Goal: Navigation & Orientation: Find specific page/section

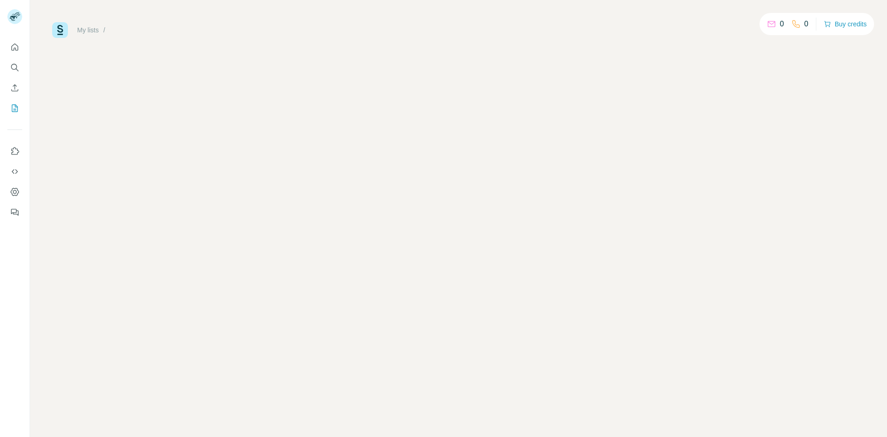
click at [88, 33] on link "My lists" at bounding box center [88, 29] width 22 height 7
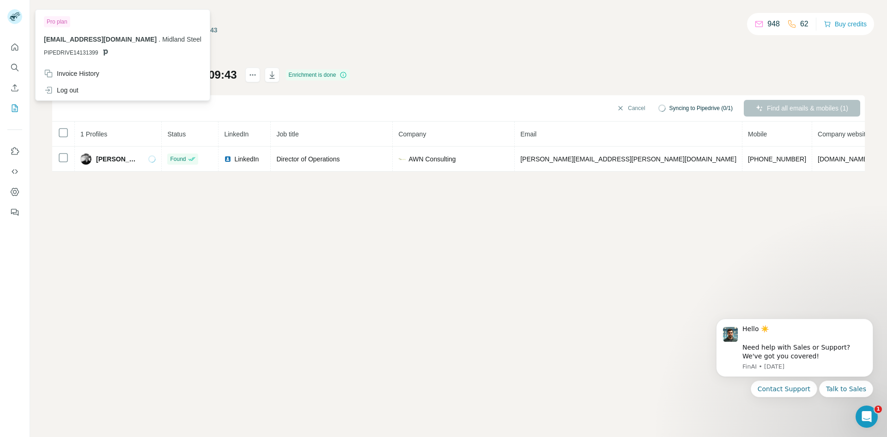
click at [436, 37] on div "My lists / List Export (Custom): [DATE] 09:43 948 62 Buy credits" at bounding box center [458, 30] width 813 height 16
